Goal: Information Seeking & Learning: Learn about a topic

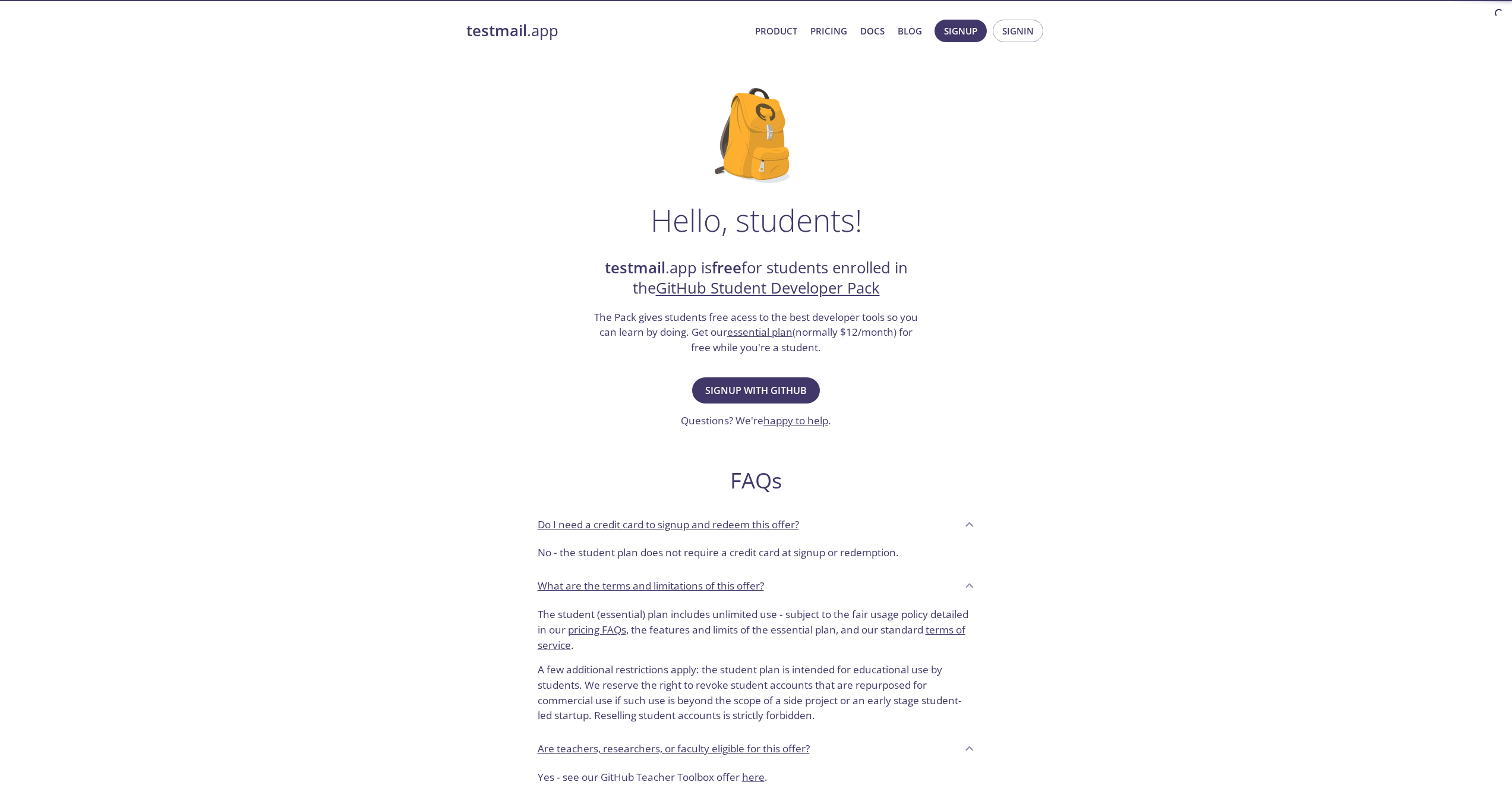
click at [909, 192] on div "Hello, students! testmail .app is free for students enrolled in the GitHub Stud…" at bounding box center [757, 432] width 580 height 726
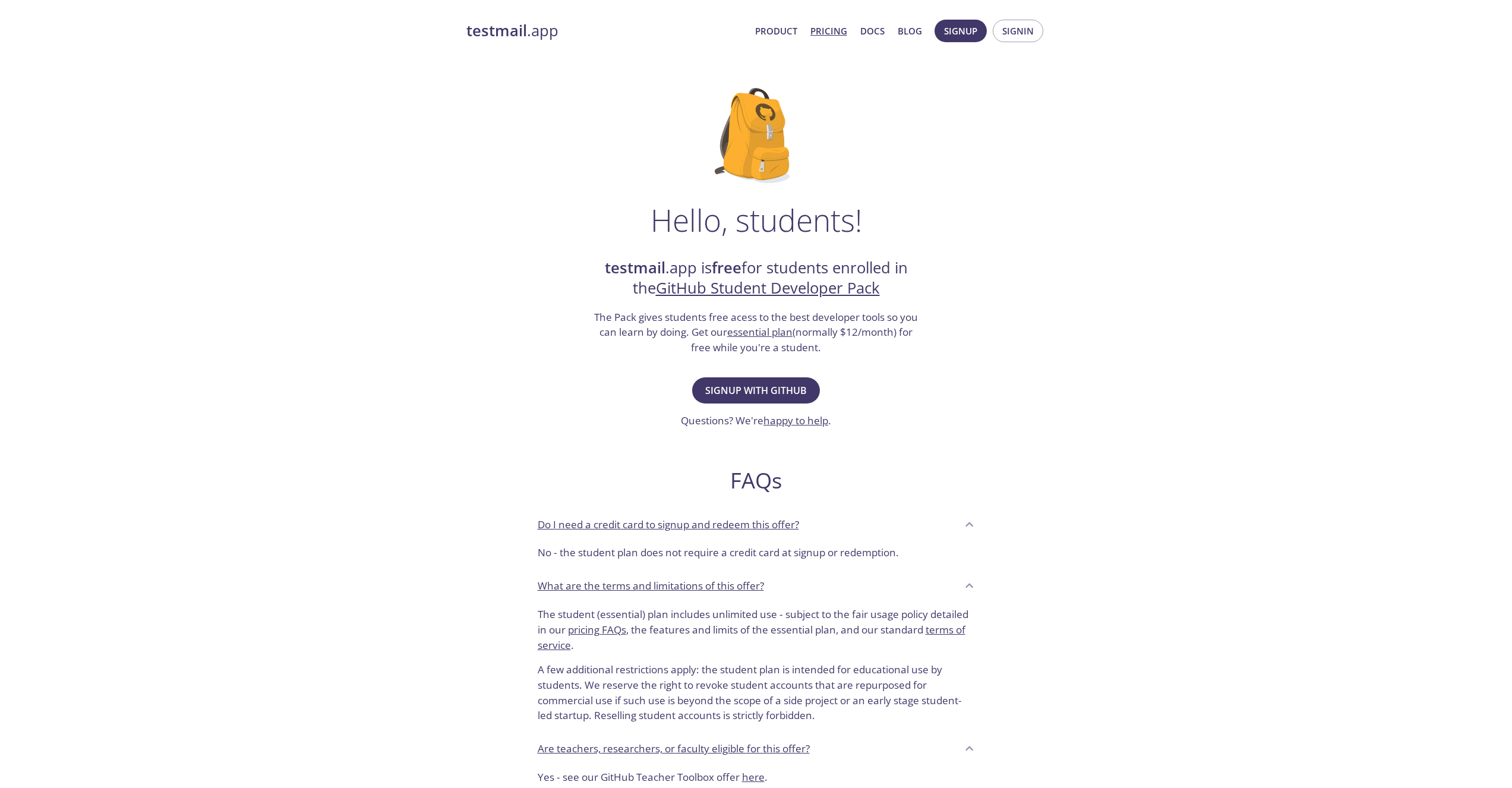
click at [833, 27] on link "Pricing" at bounding box center [829, 30] width 37 height 16
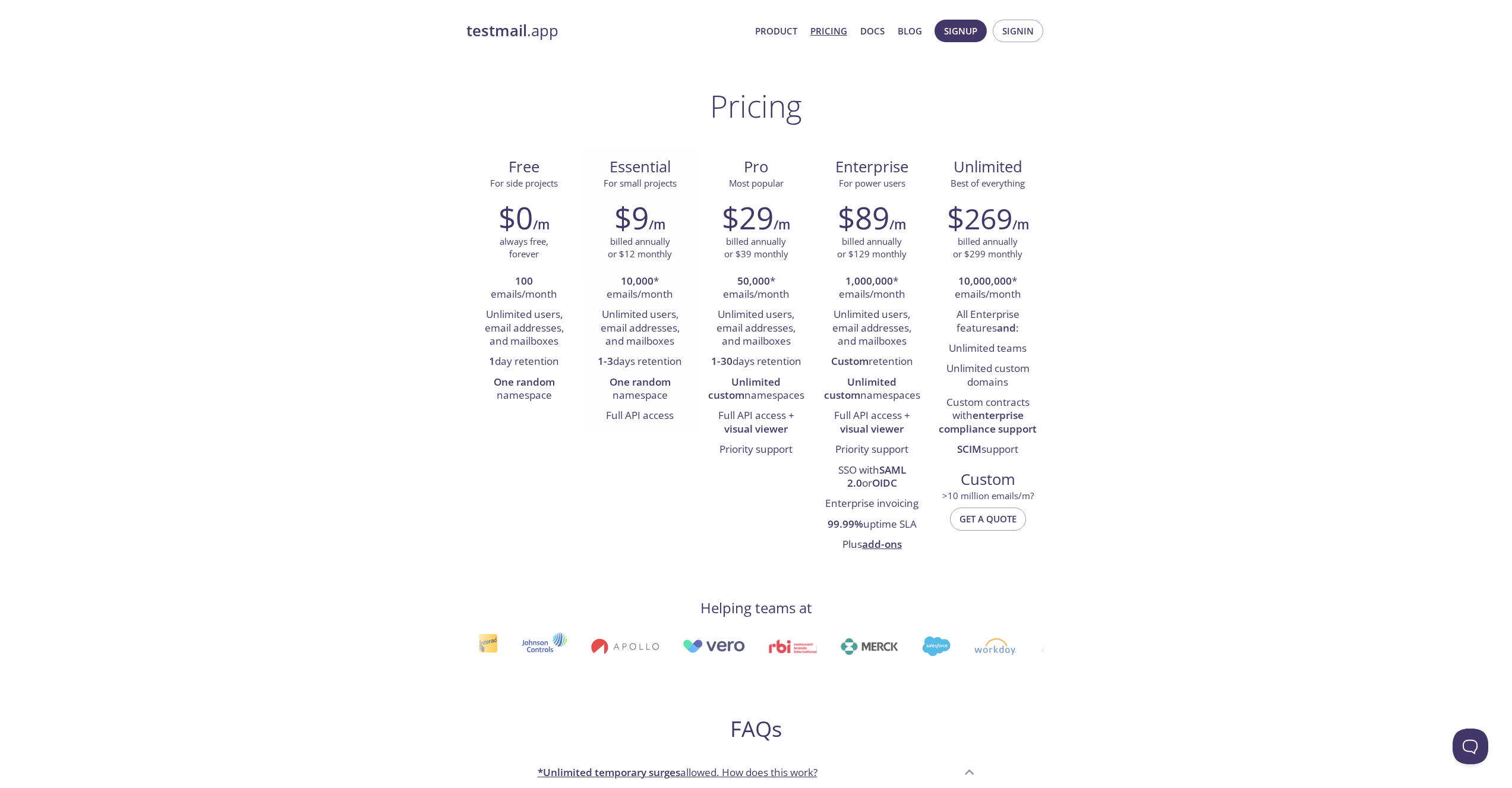
click at [625, 296] on li "10,000 * emails/month" at bounding box center [640, 288] width 98 height 34
drag, startPoint x: 625, startPoint y: 296, endPoint x: 634, endPoint y: 414, distance: 118.3
click at [634, 414] on ul "10,000 * emails/month Unlimited users, email addresses, and mailboxes 1-3 days …" at bounding box center [640, 349] width 98 height 155
click at [634, 385] on strong "One random" at bounding box center [640, 382] width 61 height 14
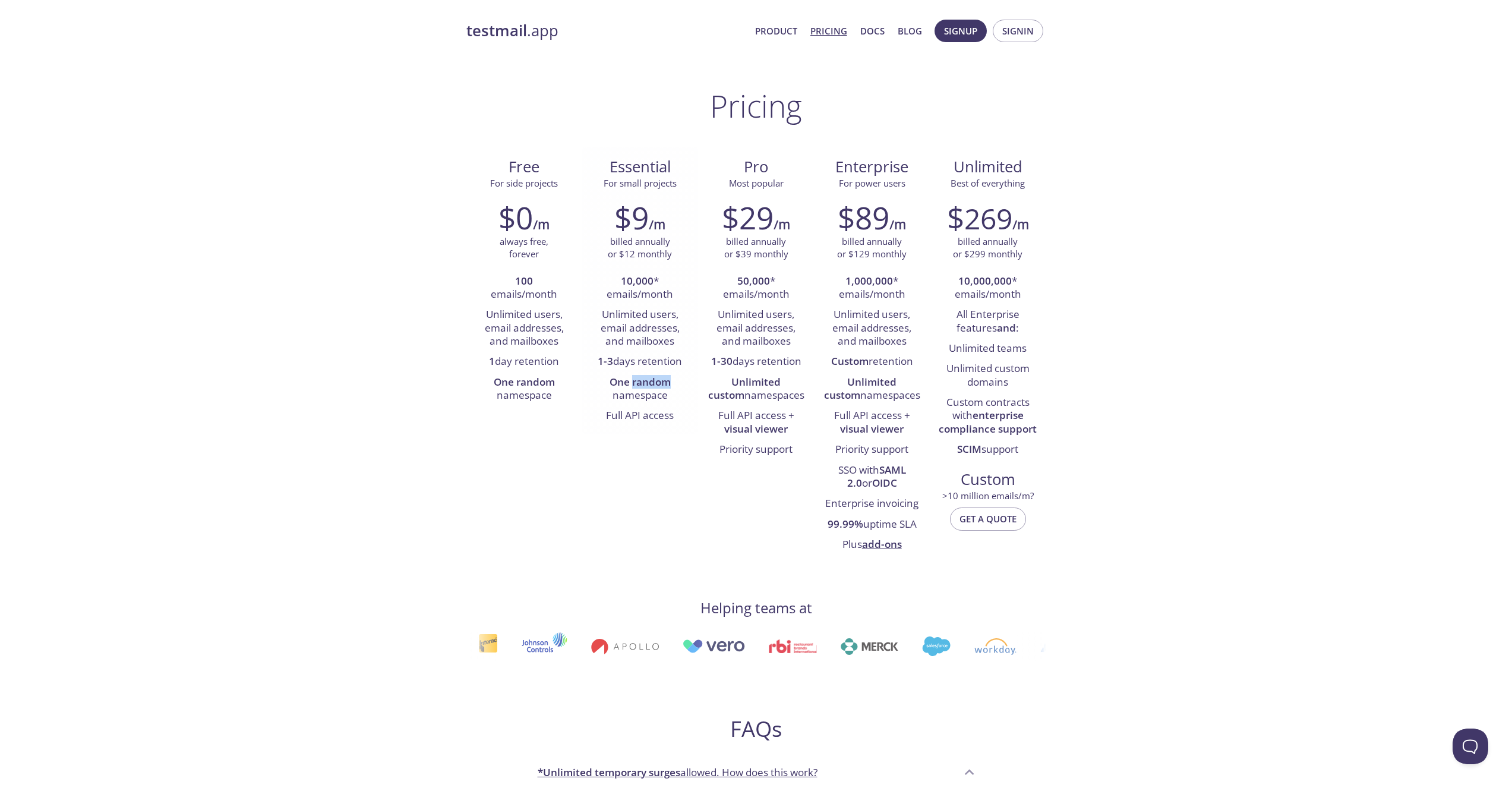
click at [634, 385] on strong "One random" at bounding box center [640, 382] width 61 height 14
drag, startPoint x: 634, startPoint y: 385, endPoint x: 635, endPoint y: 416, distance: 31.0
click at [635, 416] on ul "10,000 * emails/month Unlimited users, email addresses, and mailboxes 1-3 days …" at bounding box center [640, 349] width 98 height 155
click at [635, 416] on li "Full API access" at bounding box center [640, 416] width 98 height 21
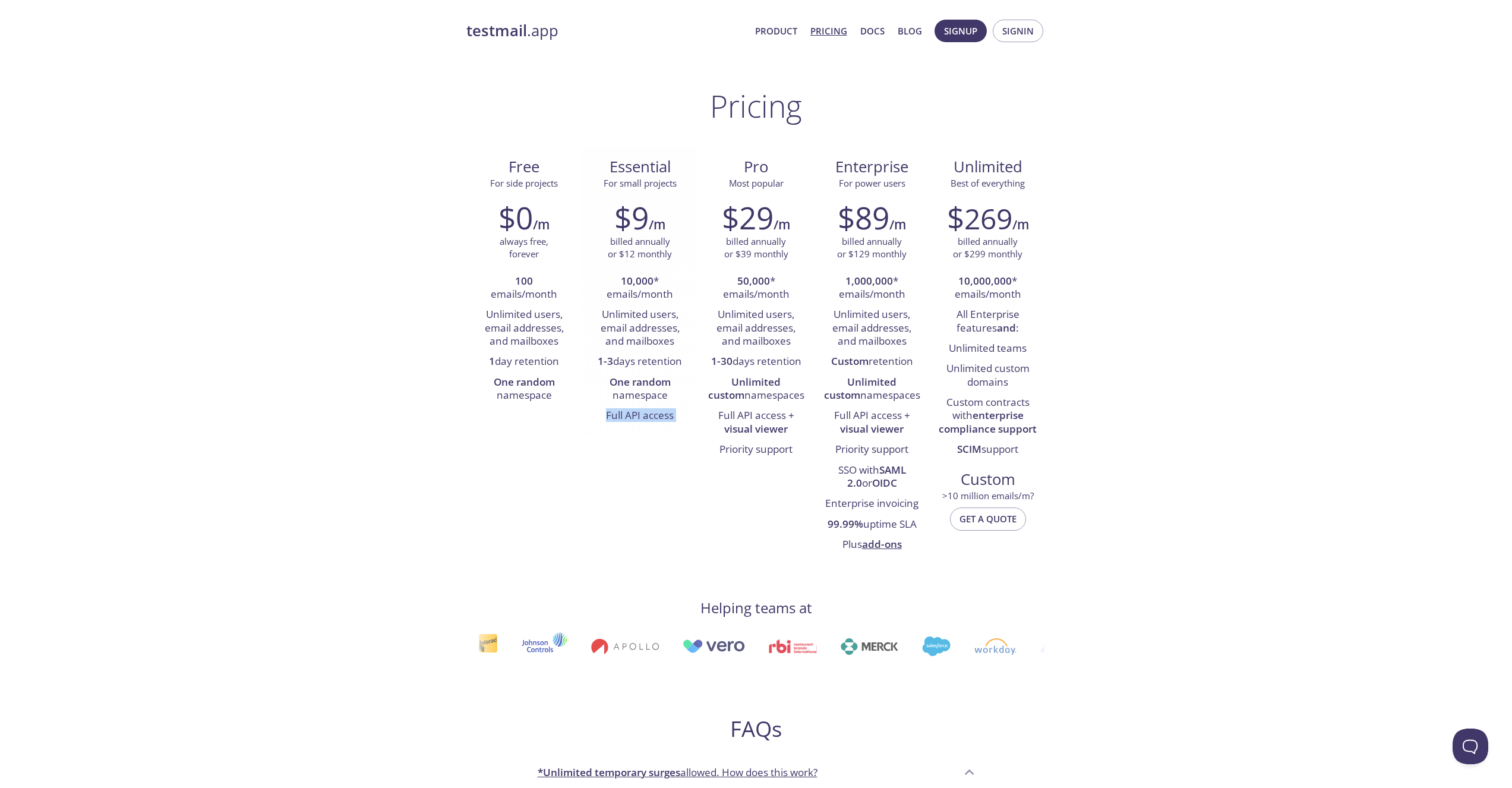
click at [635, 416] on li "Full API access" at bounding box center [640, 416] width 98 height 21
click at [786, 30] on link "Product" at bounding box center [776, 30] width 42 height 16
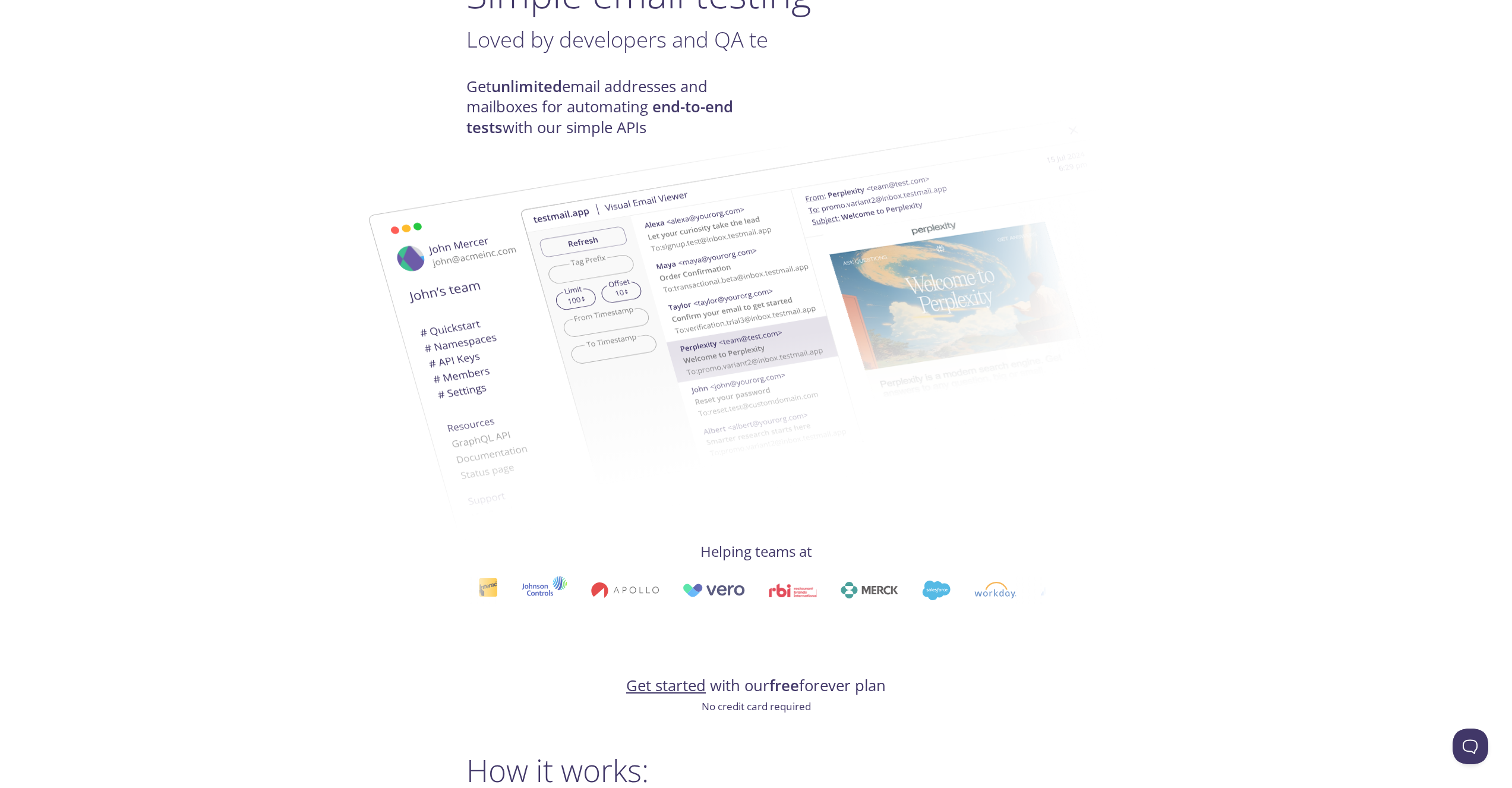
scroll to position [143, 0]
